Goal: Navigation & Orientation: Understand site structure

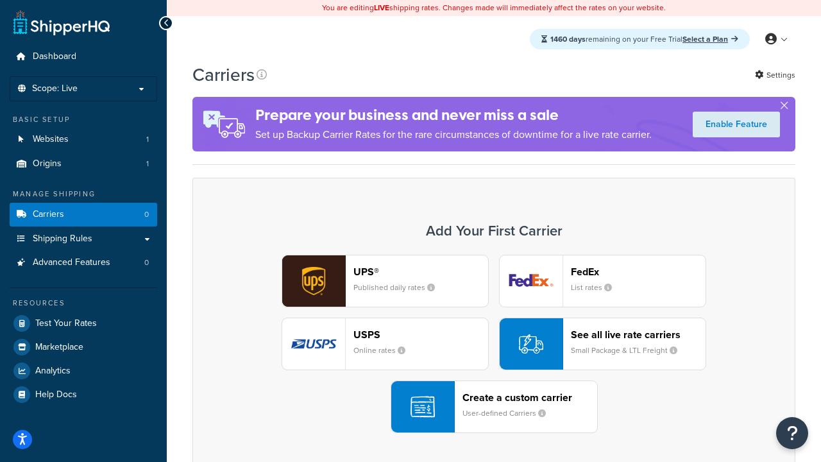
click at [494, 344] on div "UPS® Published daily rates FedEx List rates USPS Online rates See all live rate…" at bounding box center [494, 344] width 576 height 178
click at [638, 271] on header "FedEx" at bounding box center [638, 272] width 135 height 12
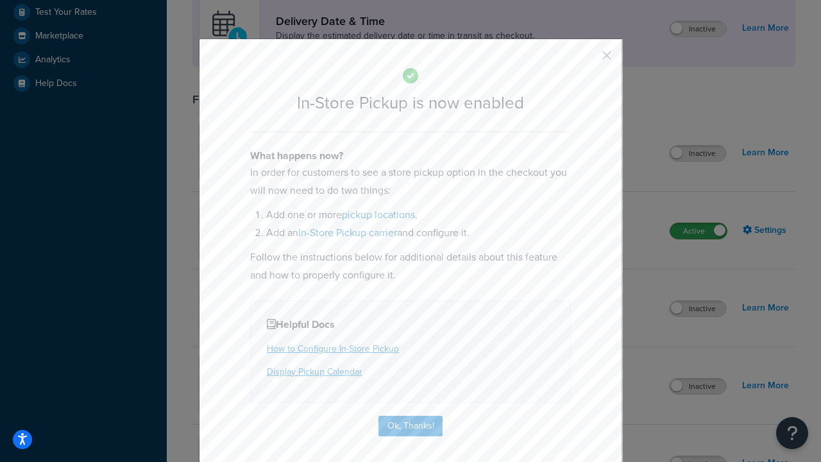
scroll to position [360, 0]
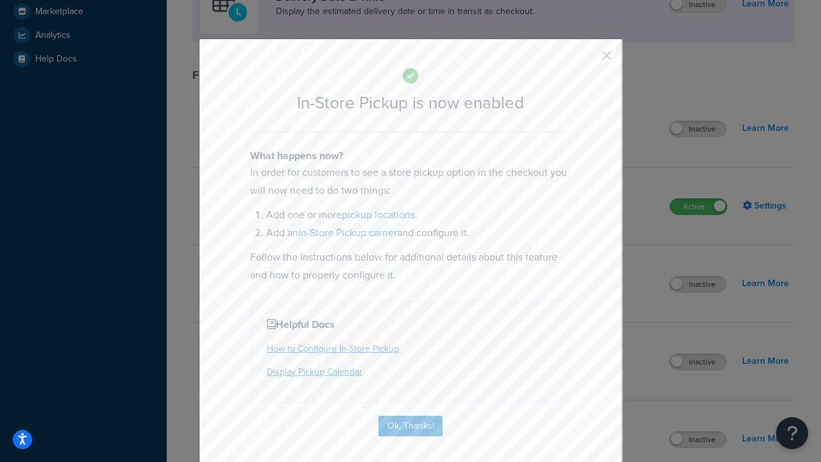
click at [588, 60] on button "button" at bounding box center [587, 59] width 3 height 3
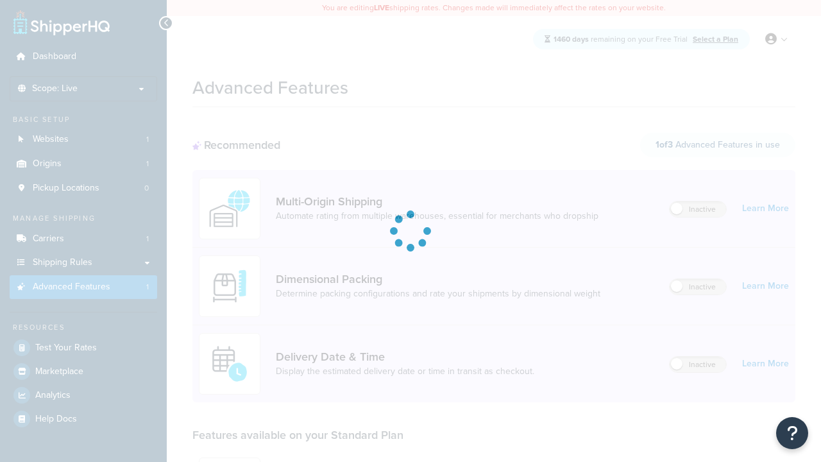
scroll to position [335, 0]
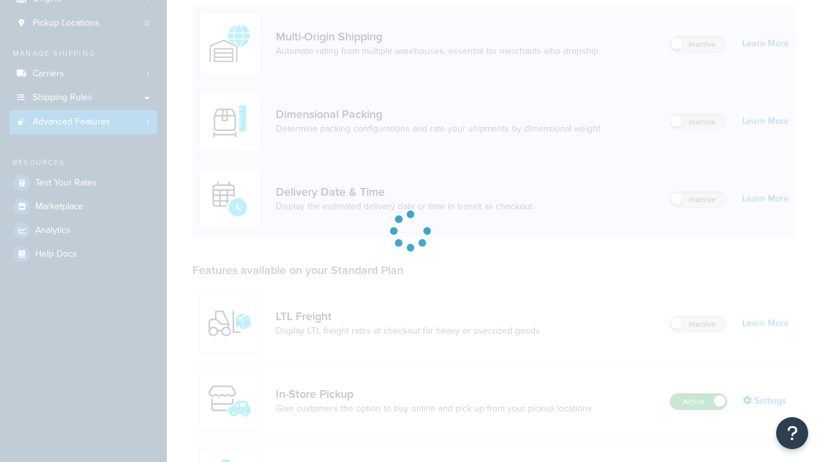
click at [699, 394] on label "Active" at bounding box center [698, 401] width 56 height 15
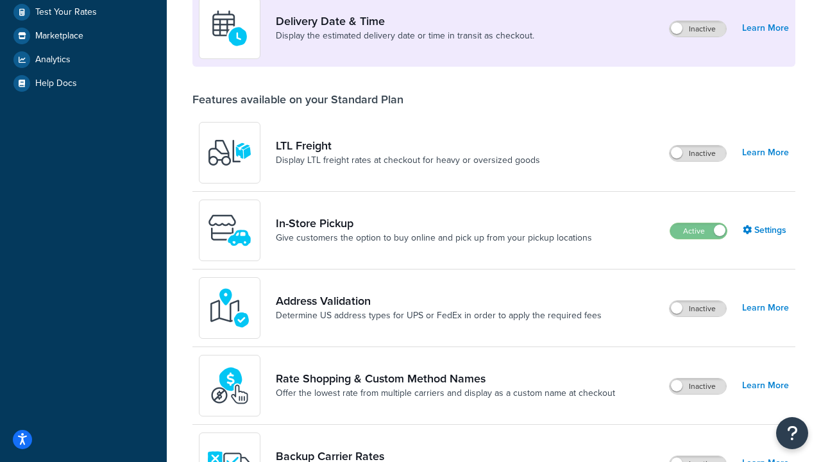
scroll to position [311, 0]
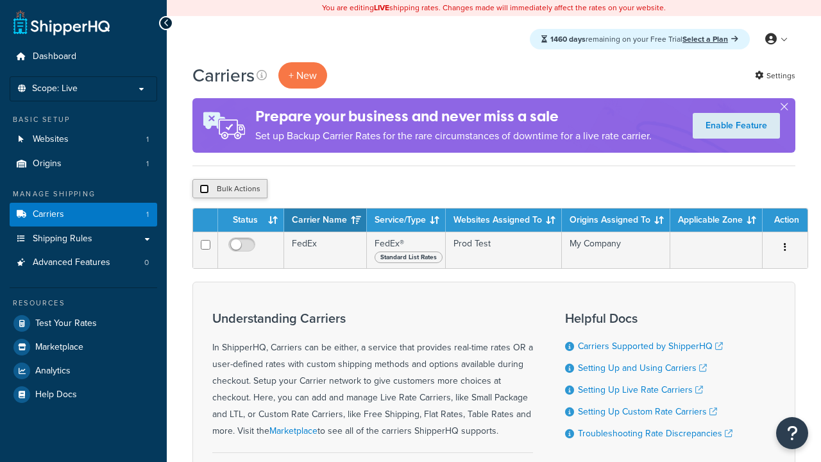
click at [204, 189] on input "checkbox" at bounding box center [204, 189] width 10 height 10
checkbox input "true"
click at [0, 0] on button "Delete" at bounding box center [0, 0] width 0 height 0
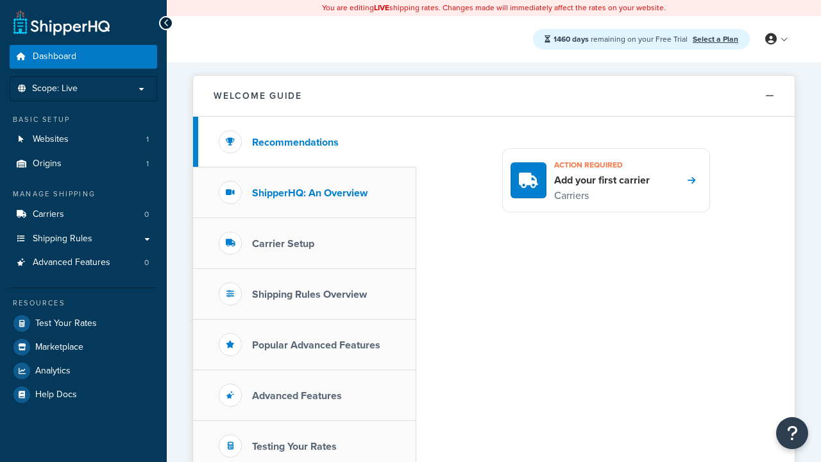
click at [310, 192] on h3 "ShipperHQ: An Overview" at bounding box center [309, 193] width 115 height 12
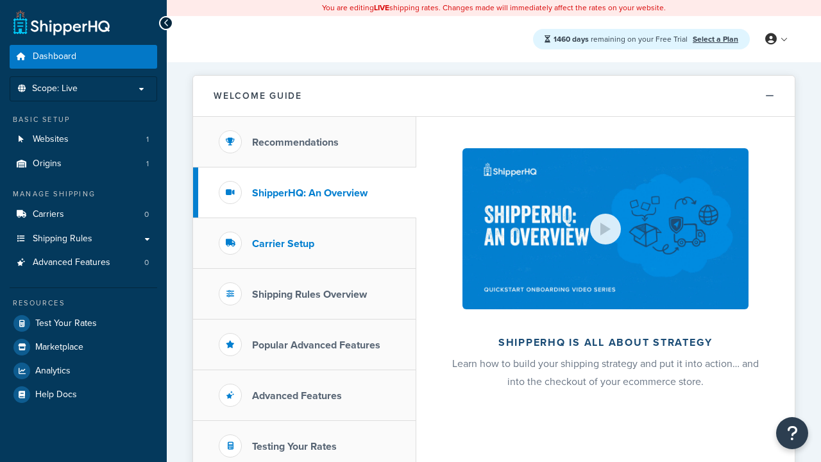
click at [283, 243] on h3 "Carrier Setup" at bounding box center [283, 244] width 62 height 12
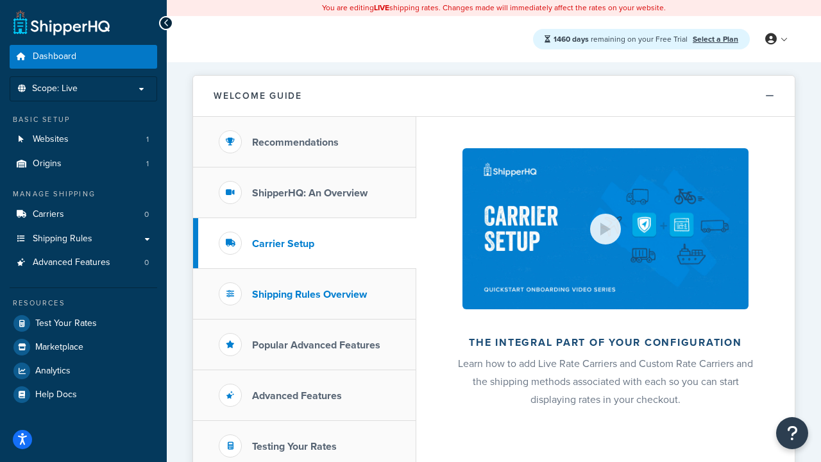
click at [309, 294] on h3 "Shipping Rules Overview" at bounding box center [309, 295] width 115 height 12
click at [316, 344] on h3 "Popular Advanced Features" at bounding box center [316, 345] width 128 height 12
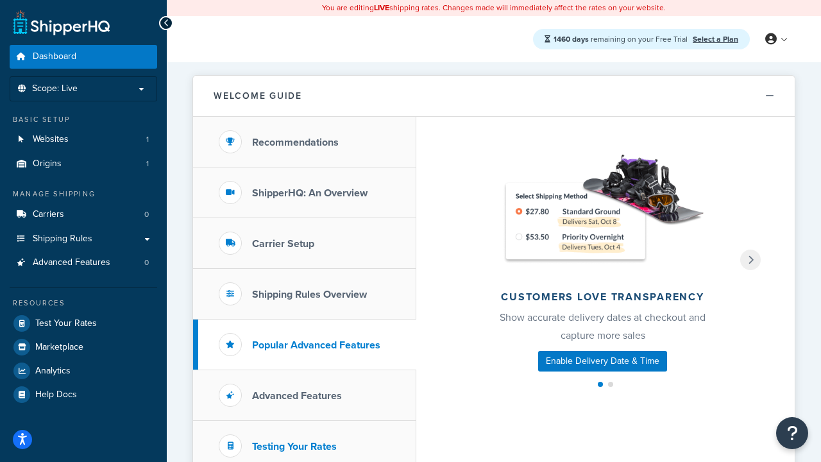
click at [294, 446] on h3 "Testing Your Rates" at bounding box center [294, 447] width 85 height 12
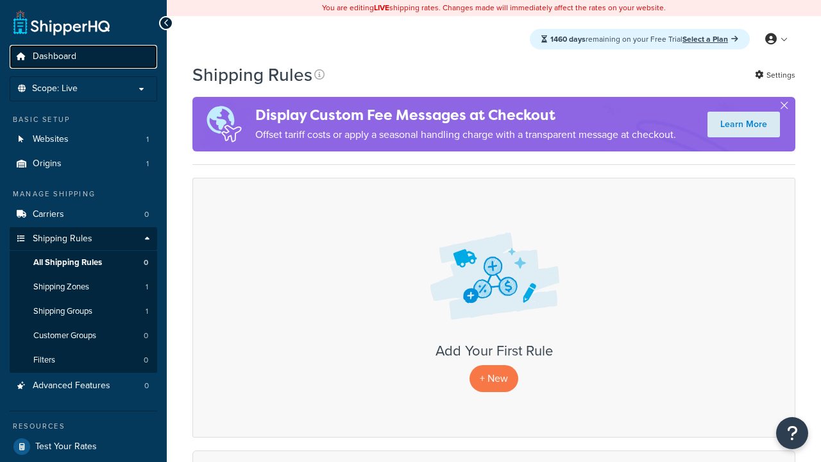
click at [55, 56] on span "Dashboard" at bounding box center [55, 56] width 44 height 11
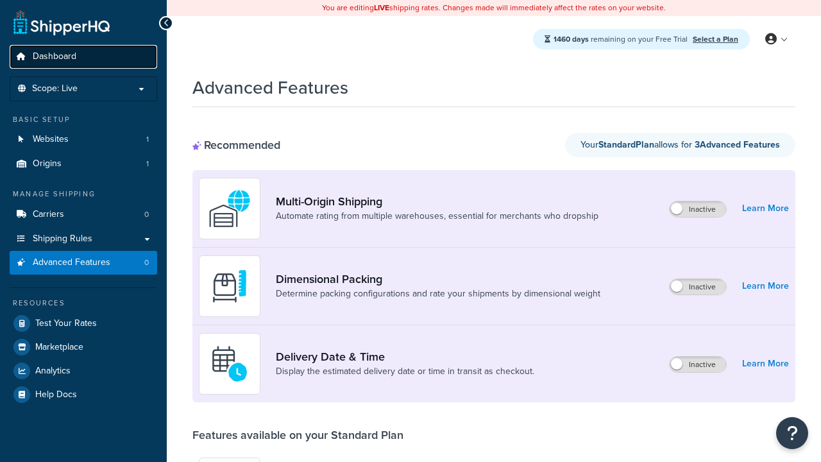
click at [55, 56] on span "Dashboard" at bounding box center [55, 56] width 44 height 11
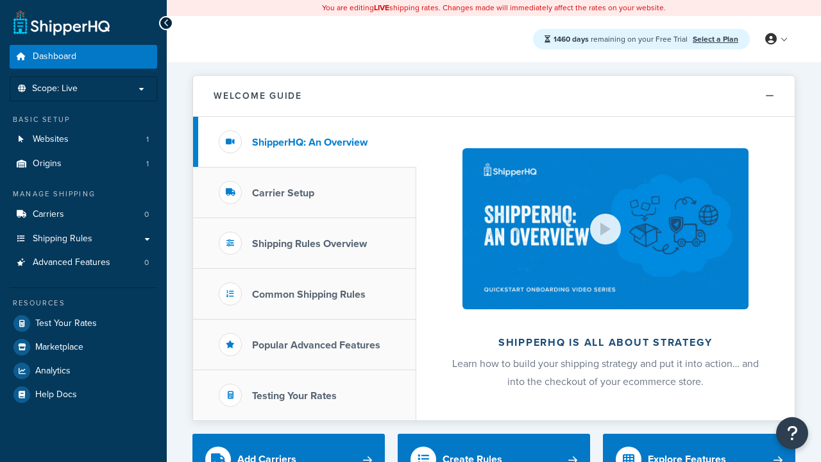
click at [55, 56] on span "Dashboard" at bounding box center [55, 56] width 44 height 11
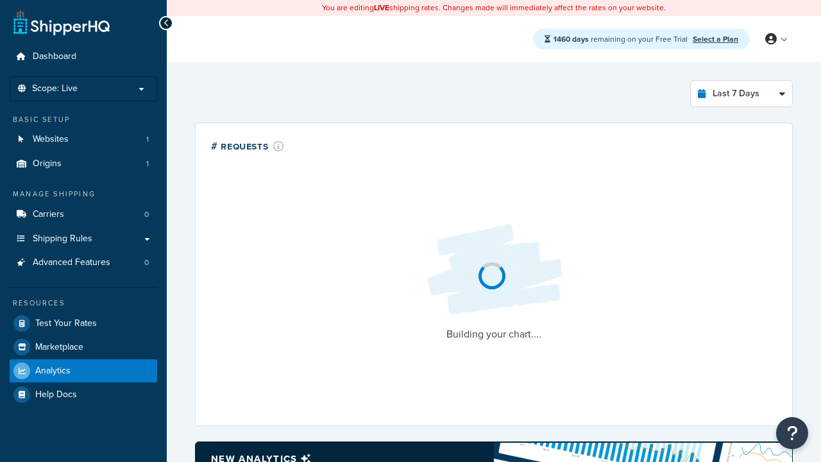
select select "last_7_days"
